Goal: Transaction & Acquisition: Purchase product/service

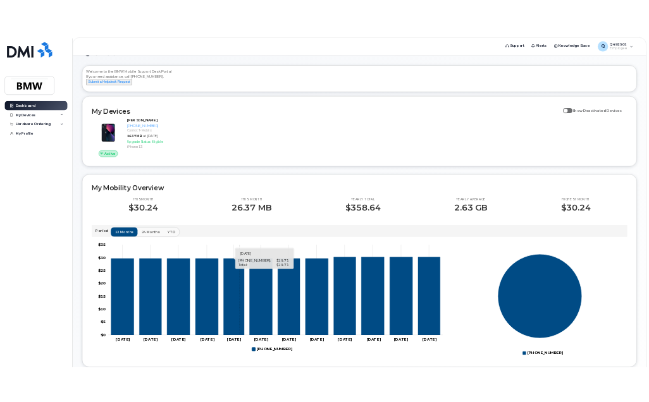
scroll to position [63, 0]
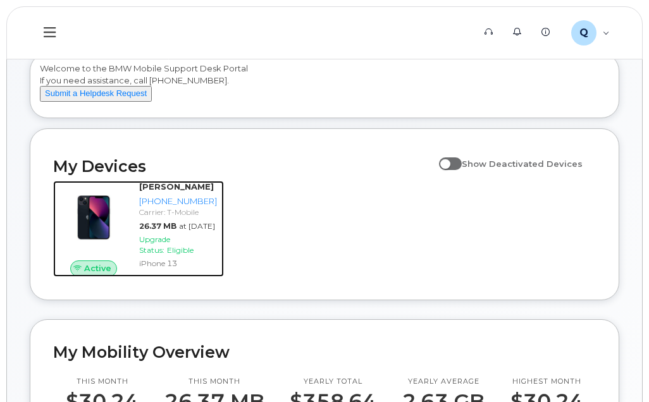
drag, startPoint x: 168, startPoint y: 261, endPoint x: 270, endPoint y: 237, distance: 104.2
click at [168, 255] on span "Upgrade Status:" at bounding box center [154, 245] width 31 height 20
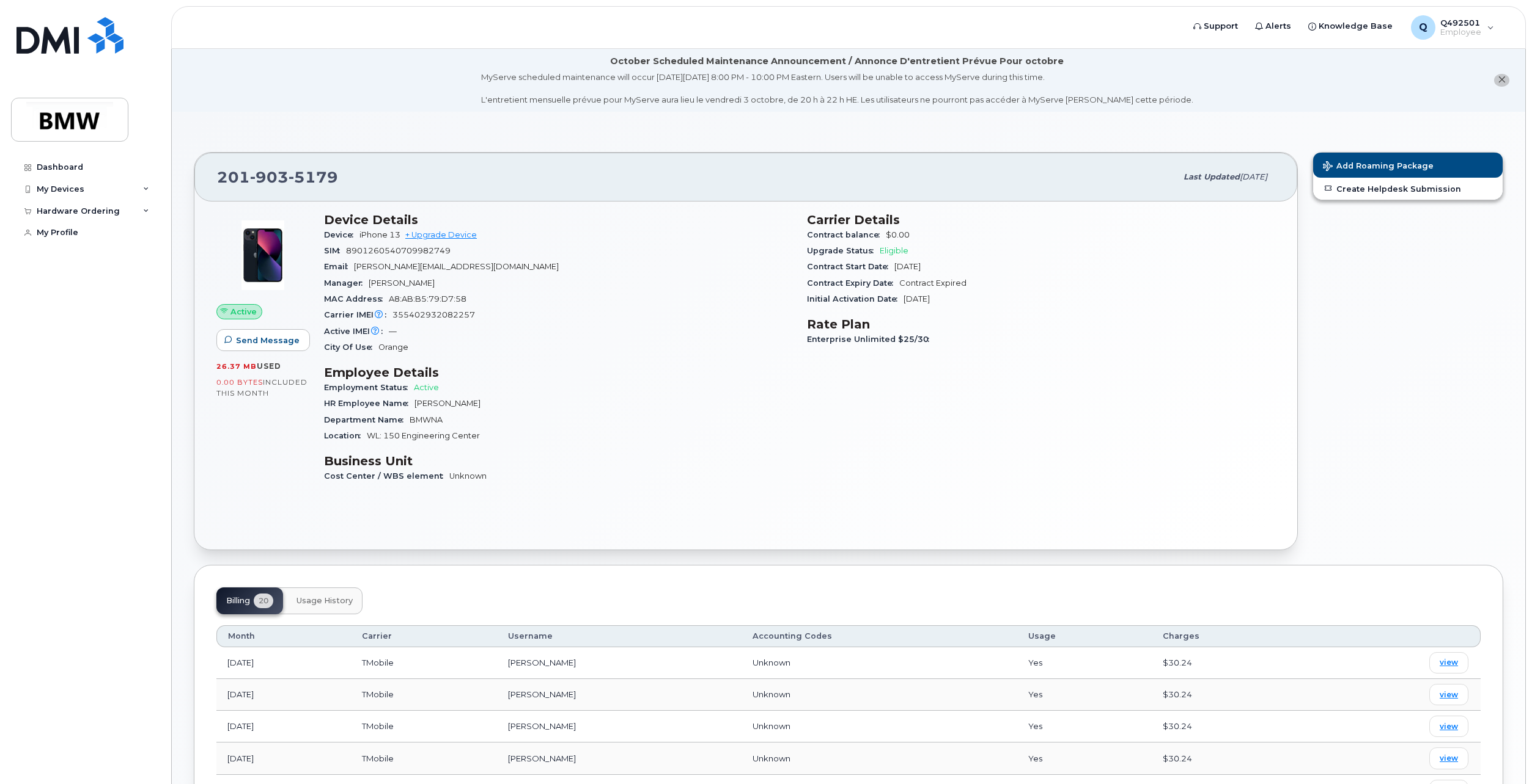
click at [462, 229] on div "Device iPhone 13 + Upgrade Device" at bounding box center [557, 235] width 468 height 15
click at [466, 231] on link "+ Upgrade Device" at bounding box center [441, 235] width 71 height 9
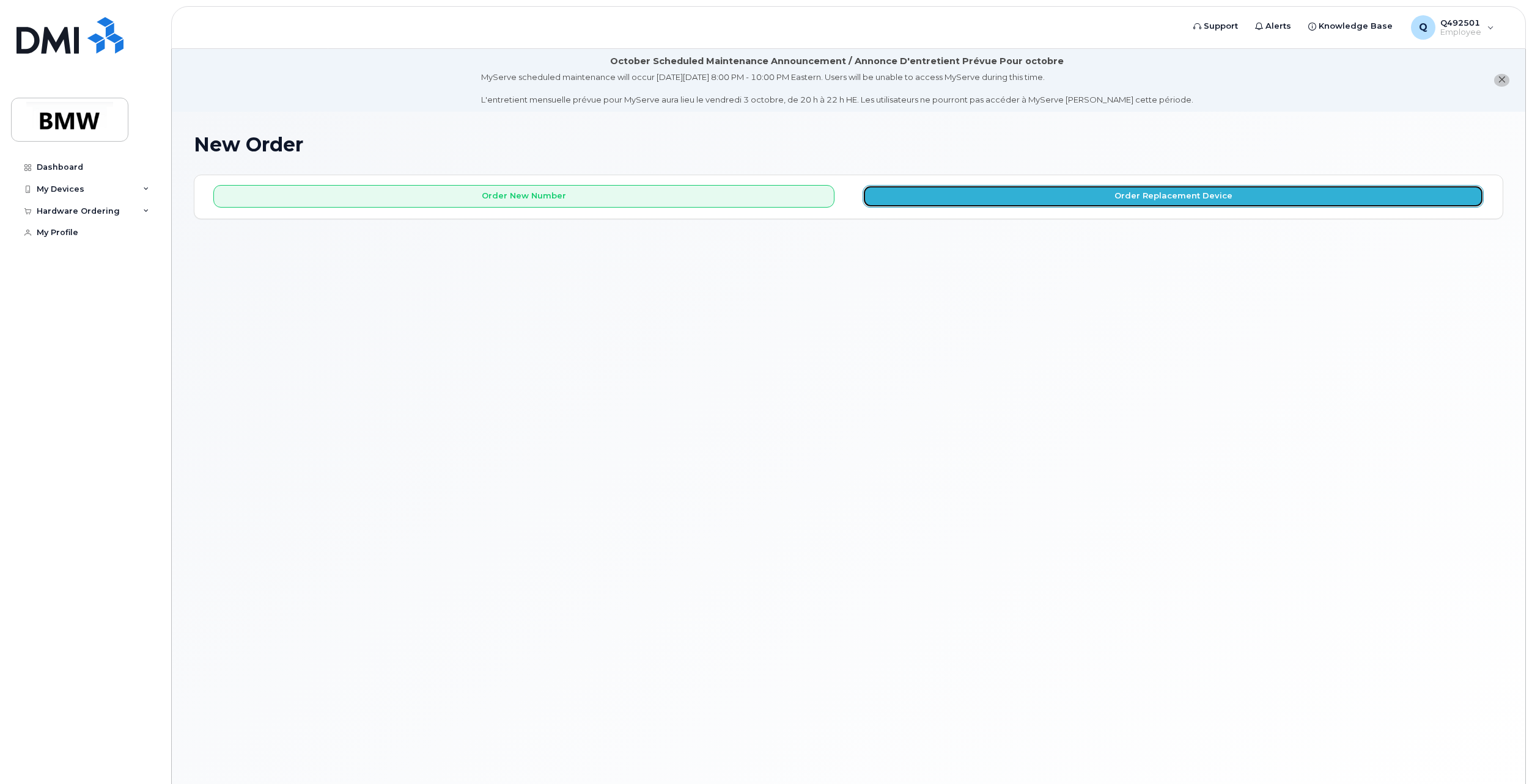
click at [966, 200] on button "Order Replacement Device" at bounding box center [1173, 196] width 621 height 22
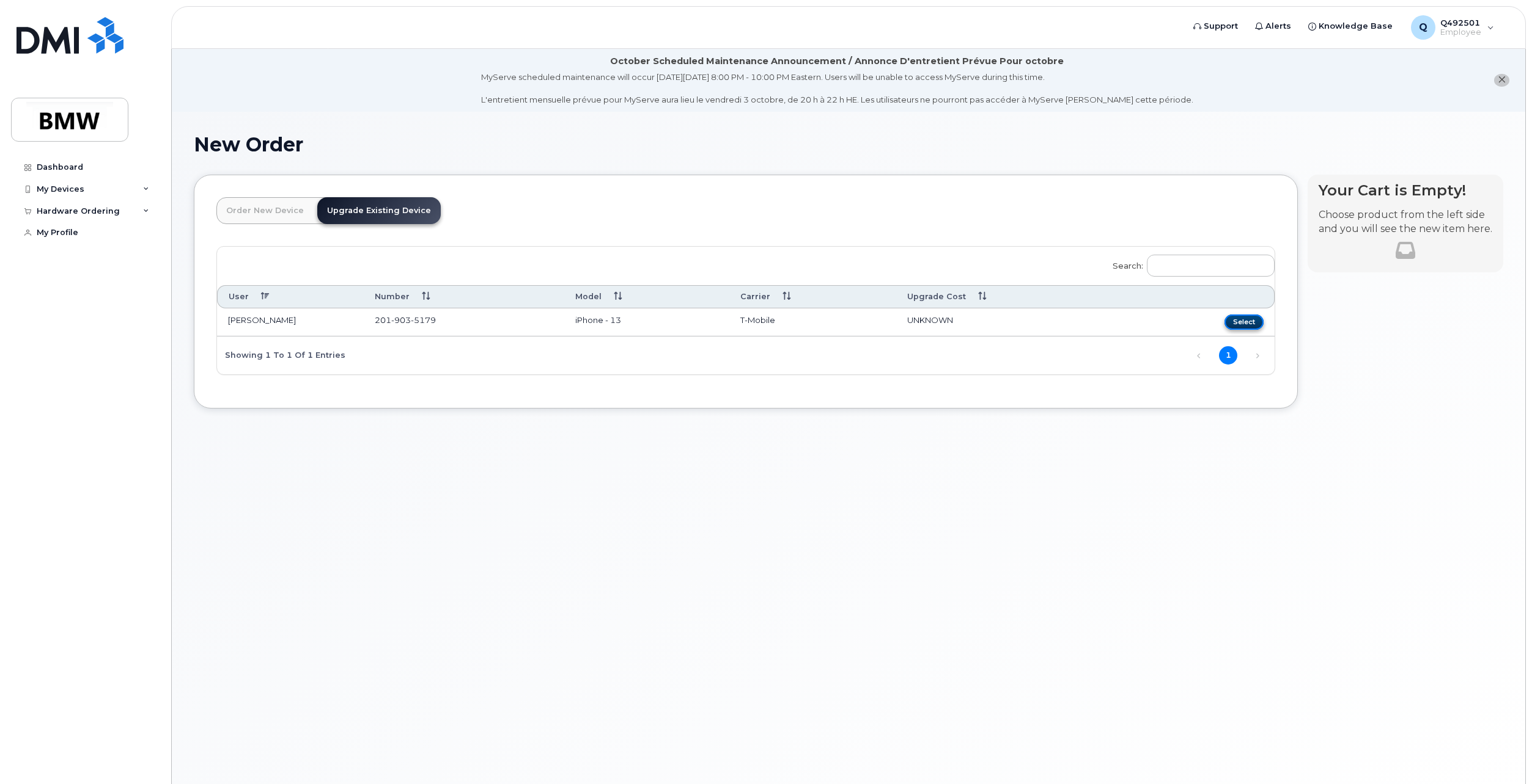
click at [1232, 318] on button "Select" at bounding box center [1243, 322] width 39 height 15
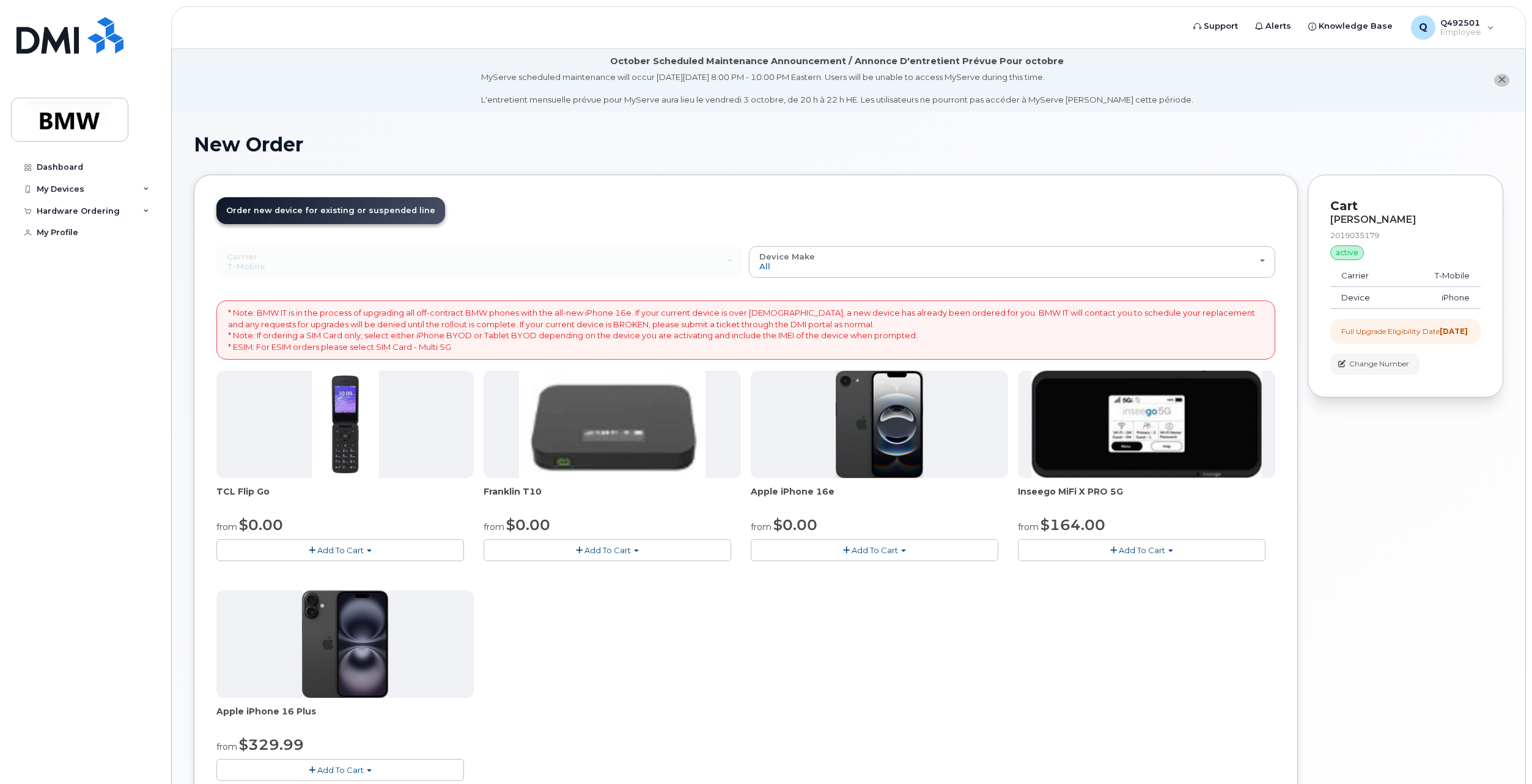
drag, startPoint x: 605, startPoint y: 634, endPoint x: 602, endPoint y: 625, distance: 9.5
click at [605, 633] on div "TCL Flip Go from $0.00 Add To Cart $0.00 - 30 month Upgrade $96.00 - Full Price…" at bounding box center [746, 585] width 1059 height 430
click at [138, 187] on div "My Devices" at bounding box center [84, 189] width 148 height 22
click at [116, 591] on div "Dashboard My Devices Add Device 201-903-5179 (Scott Sin) Hardware Ordering New …" at bounding box center [86, 461] width 151 height 609
click at [138, 289] on div "Hardware Ordering" at bounding box center [84, 277] width 148 height 22
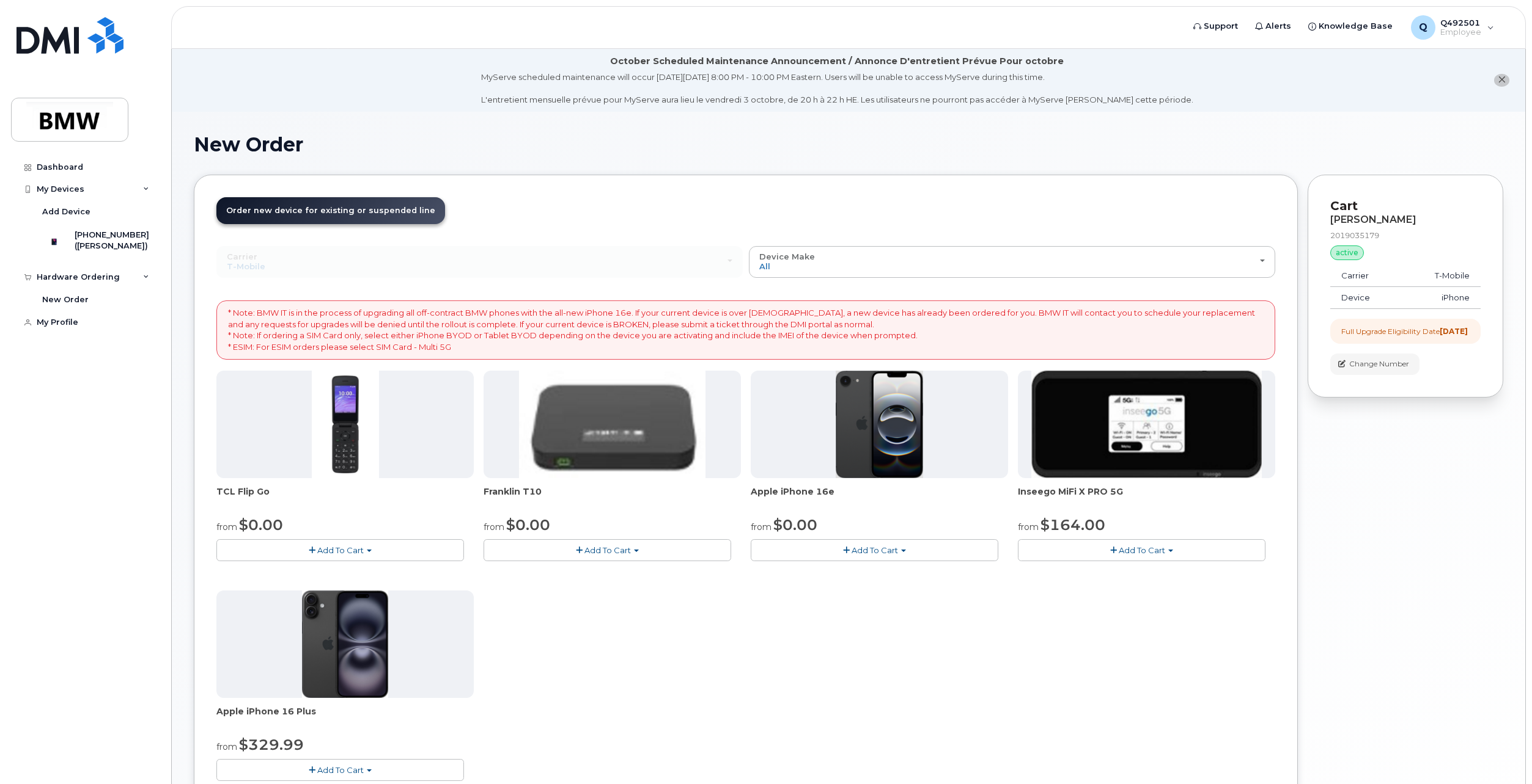
click at [109, 638] on div "Dashboard My Devices Add Device 201-903-5179 (Scott Sin) Hardware Ordering New …" at bounding box center [86, 461] width 151 height 609
